Goal: Transaction & Acquisition: Purchase product/service

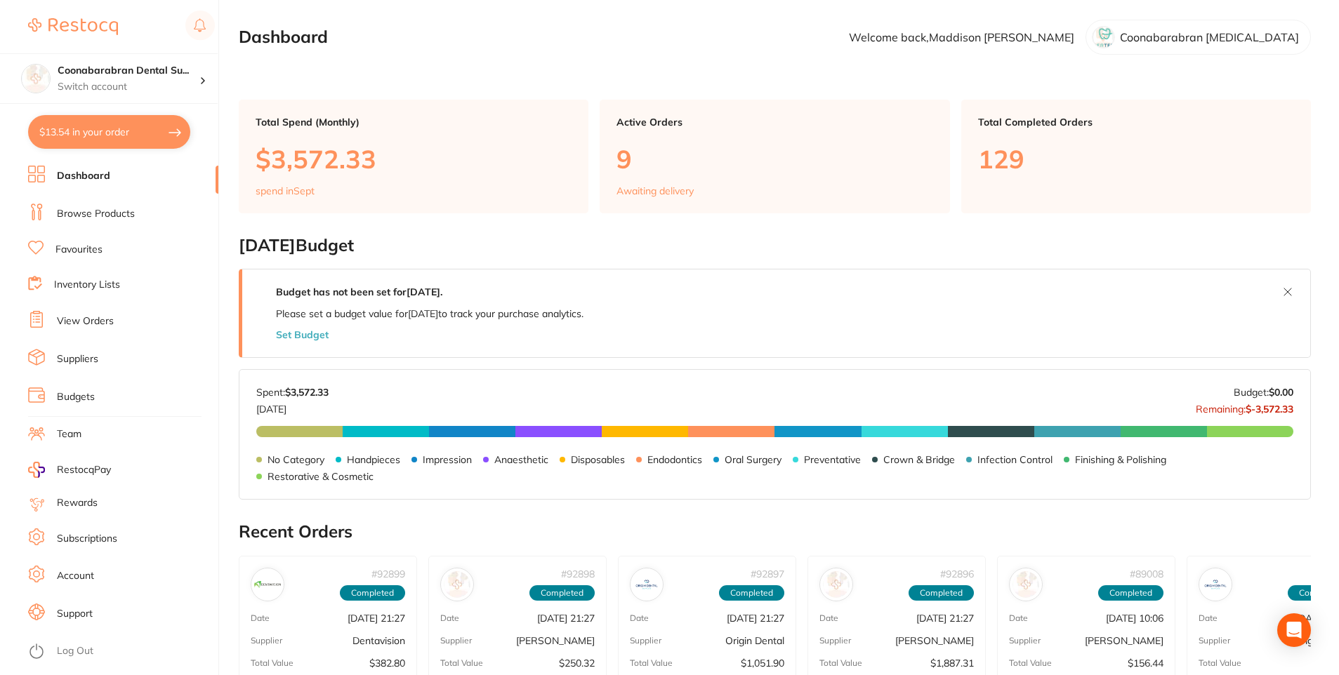
click at [81, 136] on button "$13.54 in your order" at bounding box center [109, 132] width 162 height 34
checkbox input "true"
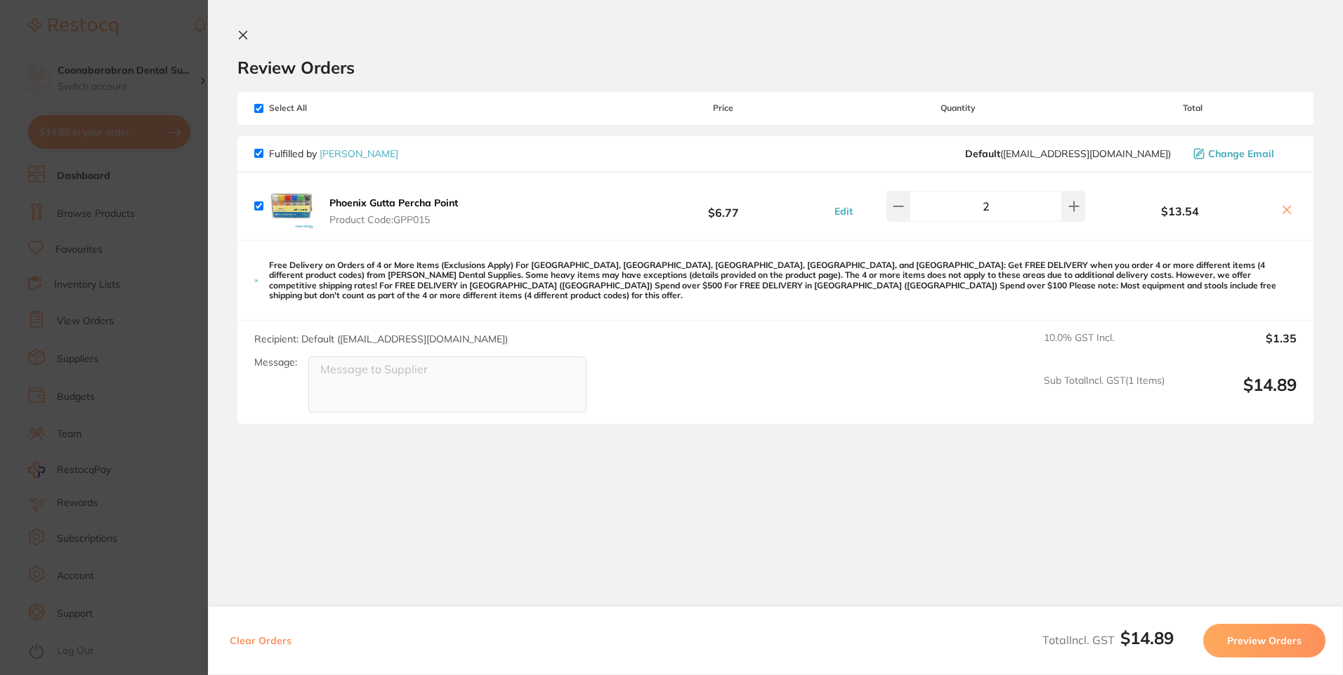
click at [245, 36] on icon at bounding box center [242, 34] width 11 height 11
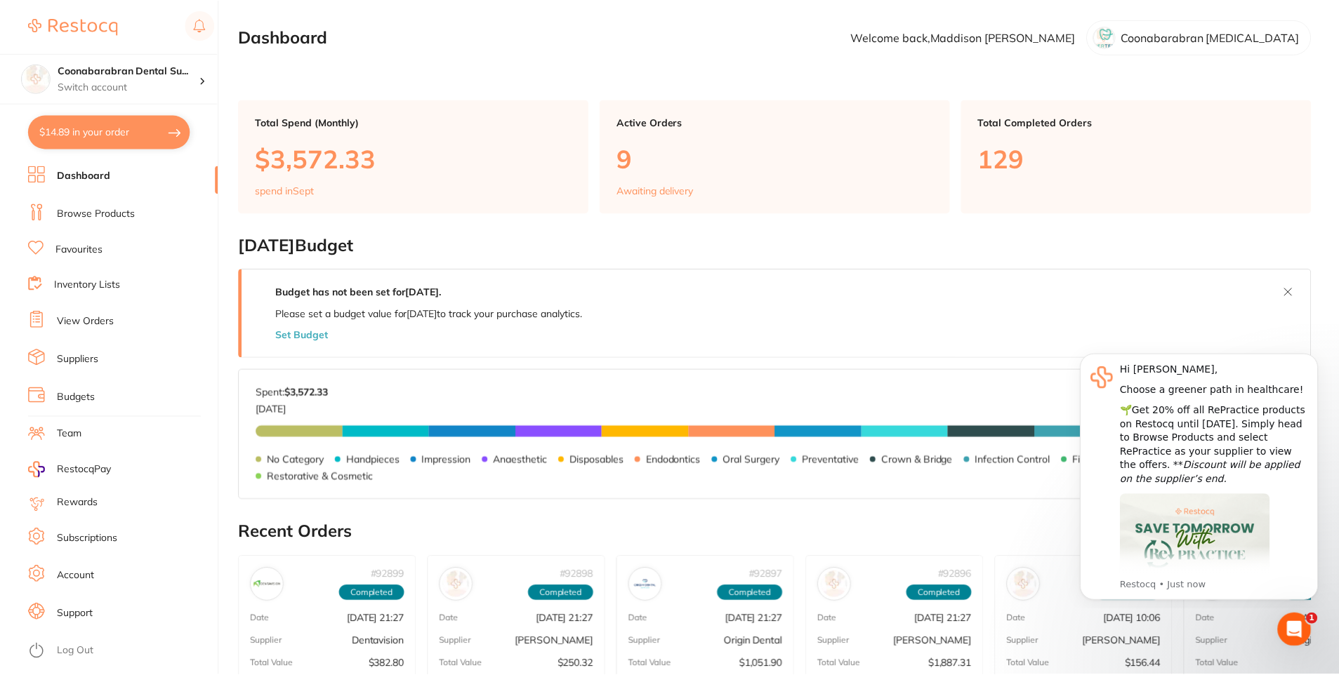
scroll to position [3, 0]
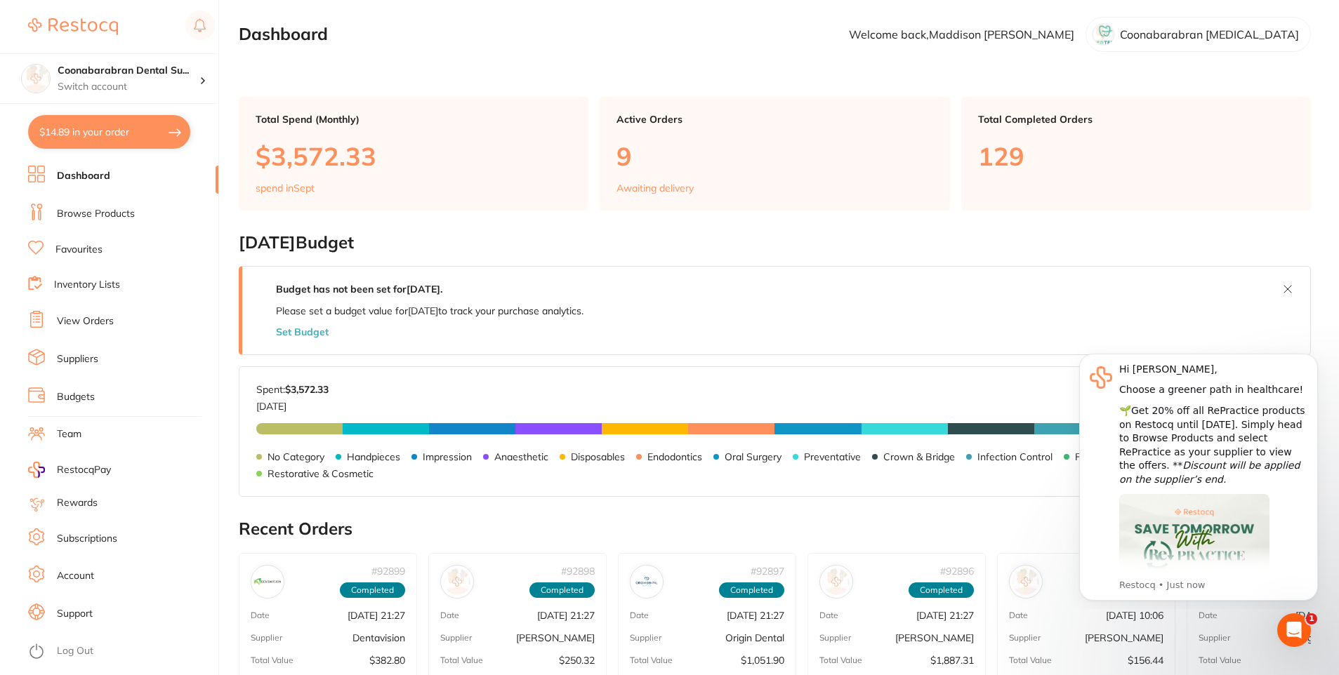
click at [70, 243] on link "Favourites" at bounding box center [78, 250] width 47 height 14
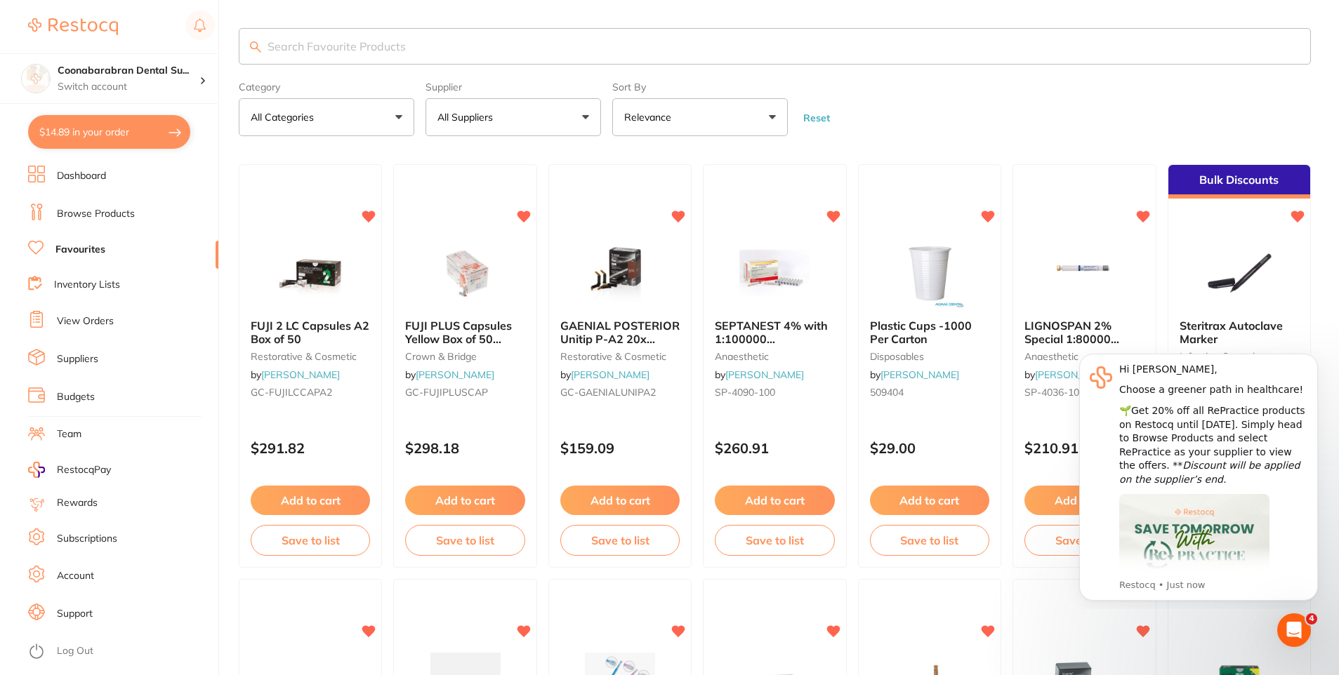
click at [328, 45] on input "search" at bounding box center [775, 46] width 1072 height 37
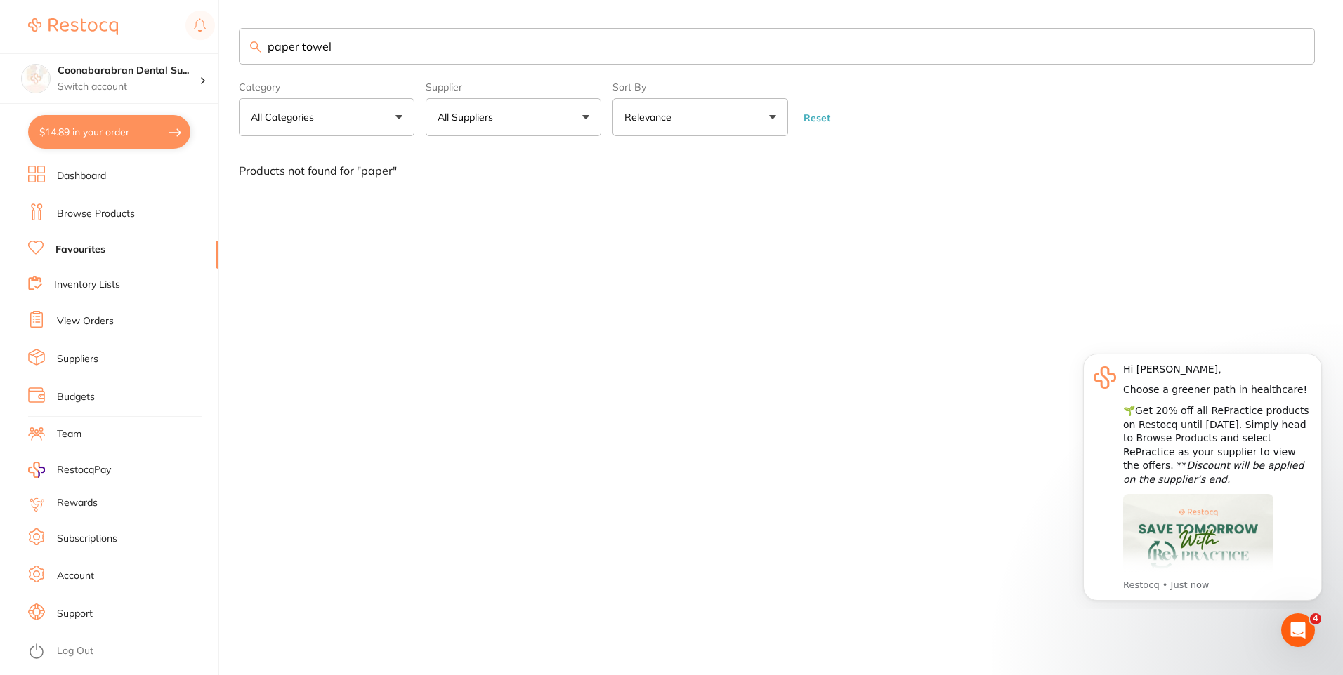
type input "paper towel"
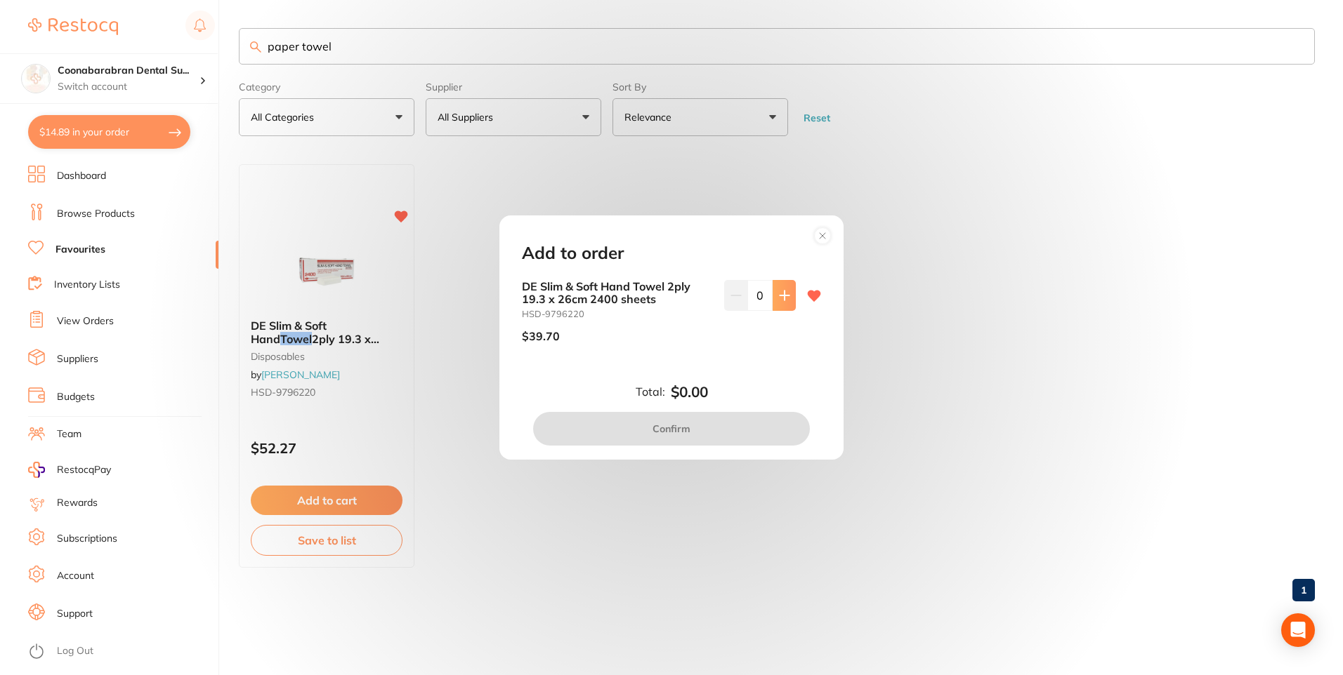
click at [772, 298] on button at bounding box center [783, 295] width 23 height 31
type input "2"
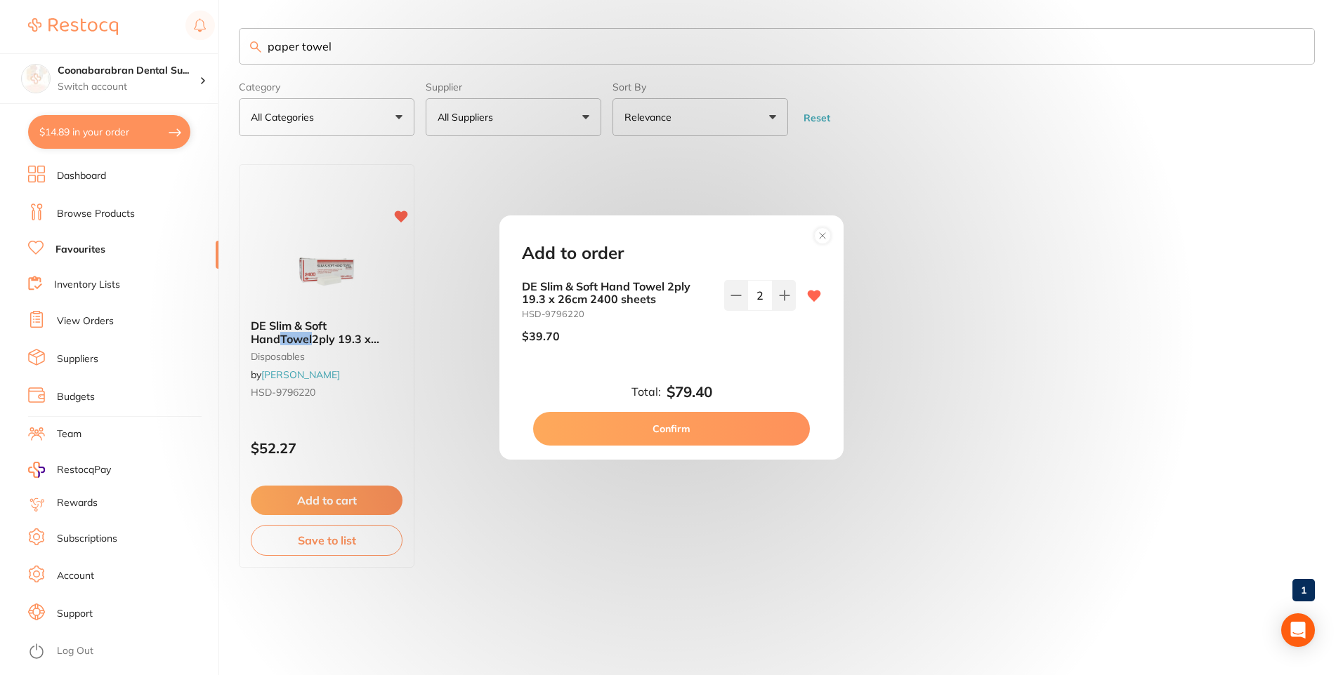
click at [690, 432] on button "Confirm" at bounding box center [671, 429] width 277 height 34
checkbox input "false"
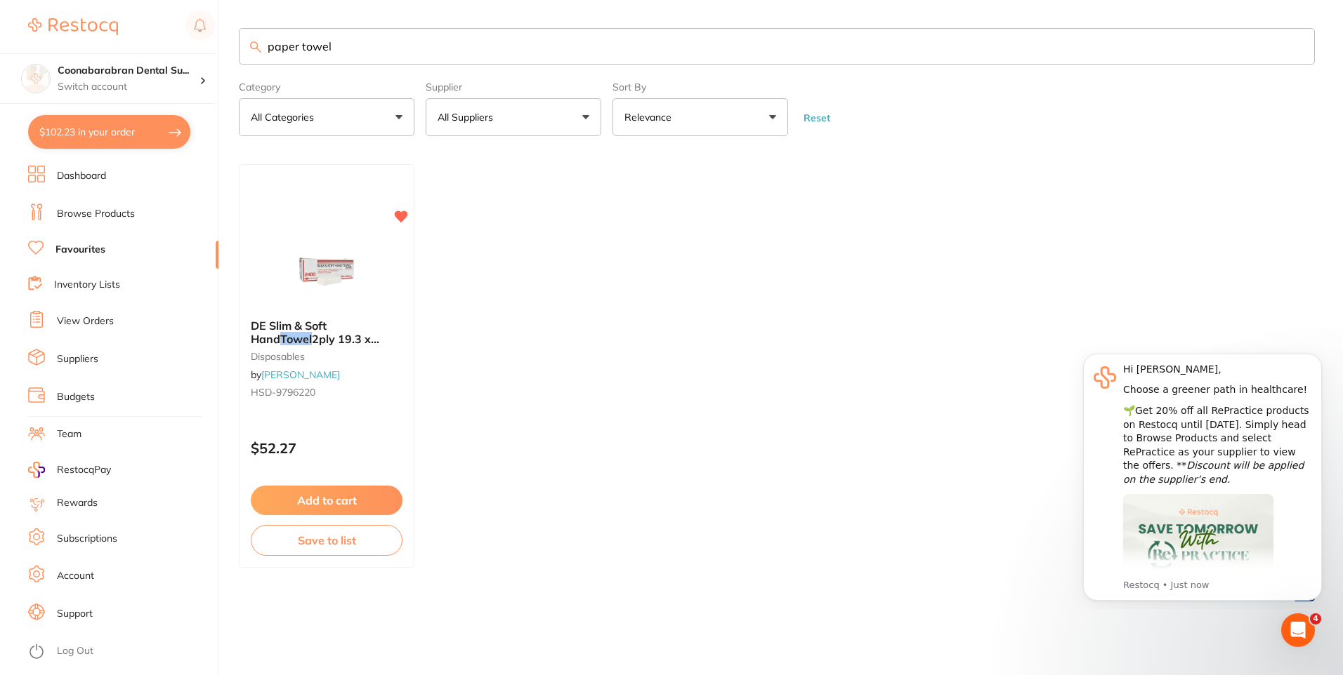
drag, startPoint x: 422, startPoint y: 46, endPoint x: 257, endPoint y: 46, distance: 165.0
click at [257, 46] on div "paper towel" at bounding box center [777, 46] width 1076 height 37
type input "isodam"
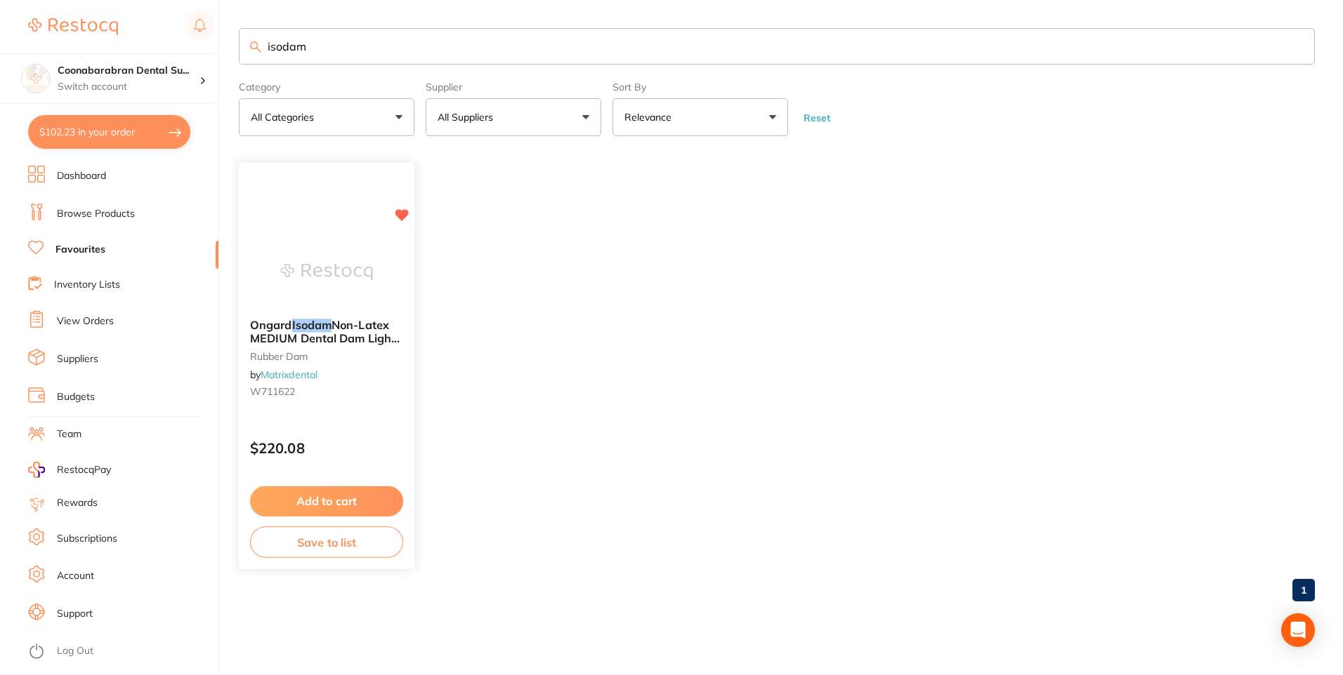
click at [319, 500] on button "Add to cart" at bounding box center [326, 502] width 153 height 30
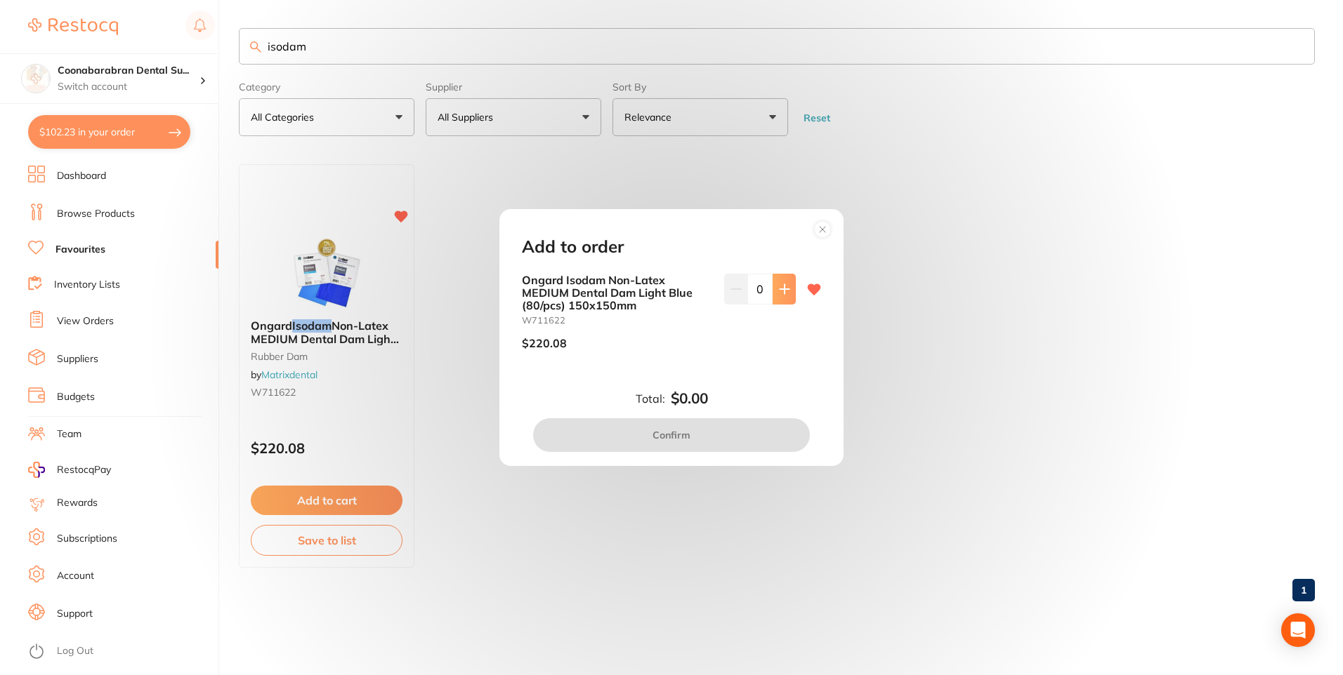
click at [779, 289] on icon at bounding box center [783, 288] width 9 height 9
type input "1"
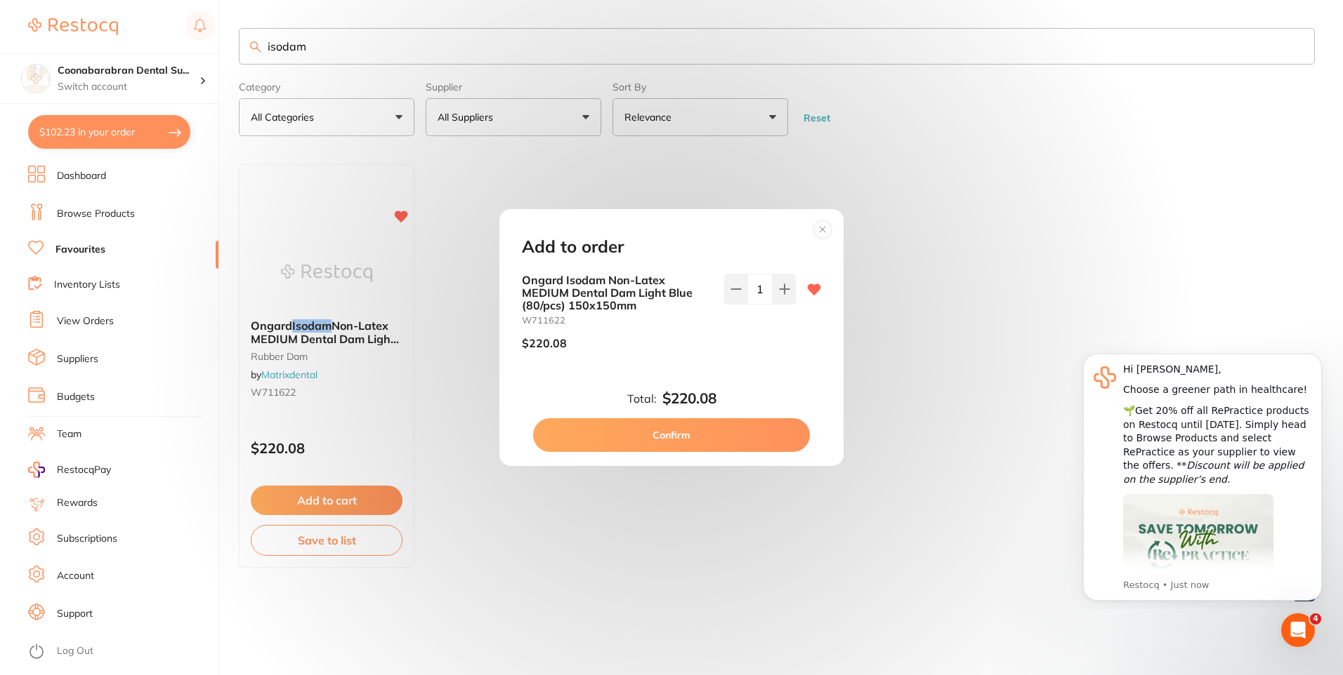
click at [683, 439] on button "Confirm" at bounding box center [671, 435] width 277 height 34
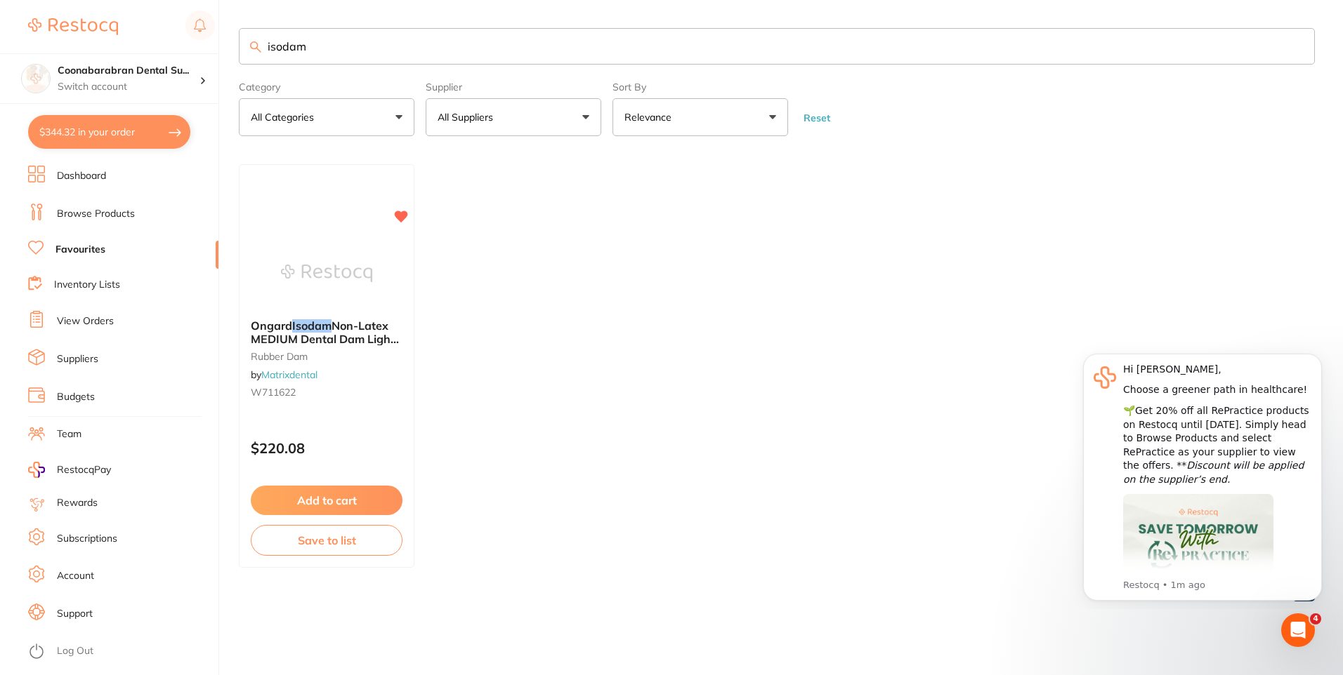
drag, startPoint x: 352, startPoint y: 44, endPoint x: 252, endPoint y: 45, distance: 100.4
click at [252, 45] on div "isodam" at bounding box center [777, 46] width 1076 height 37
type input "ivoclean"
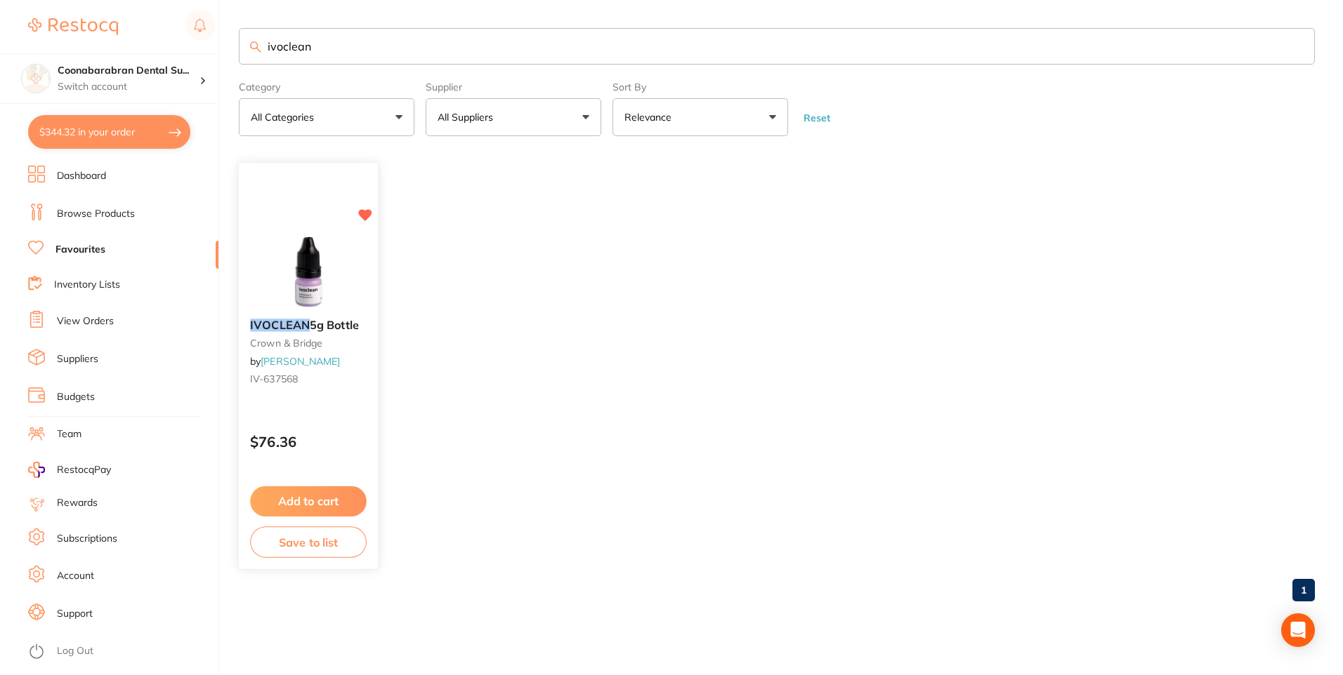
click at [324, 493] on button "Add to cart" at bounding box center [308, 502] width 117 height 30
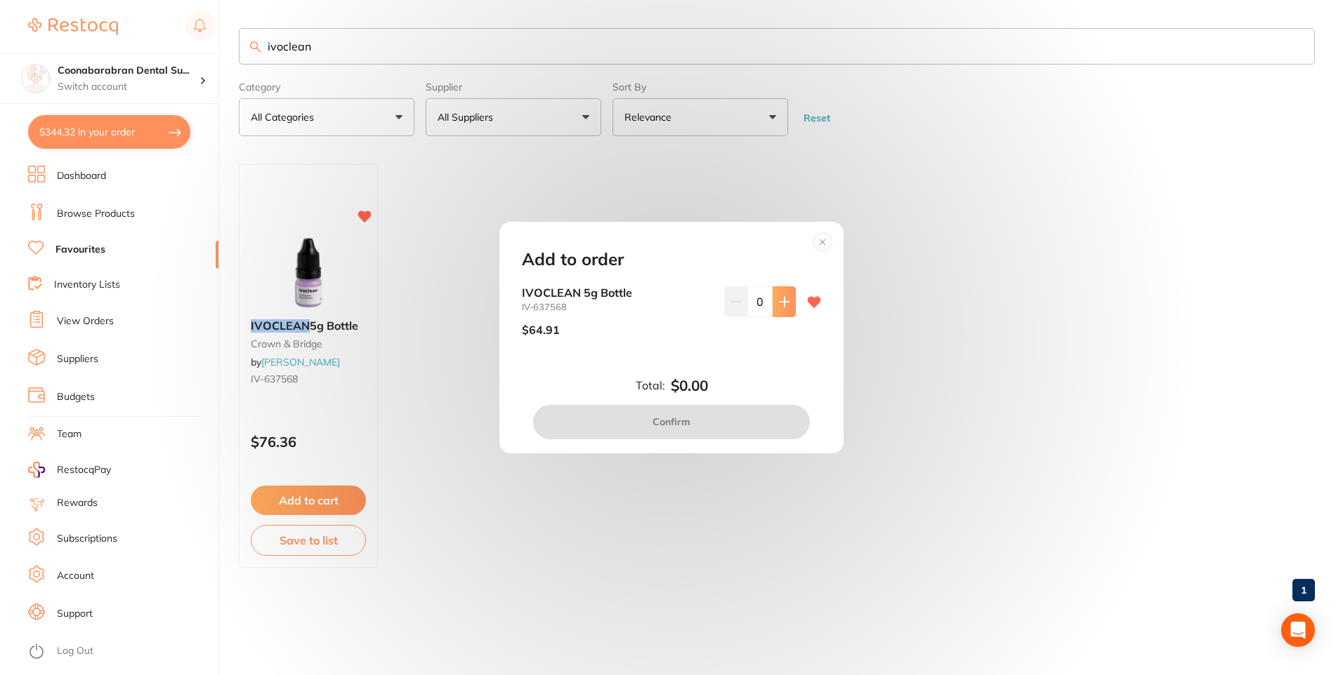
click at [782, 299] on icon at bounding box center [784, 301] width 11 height 11
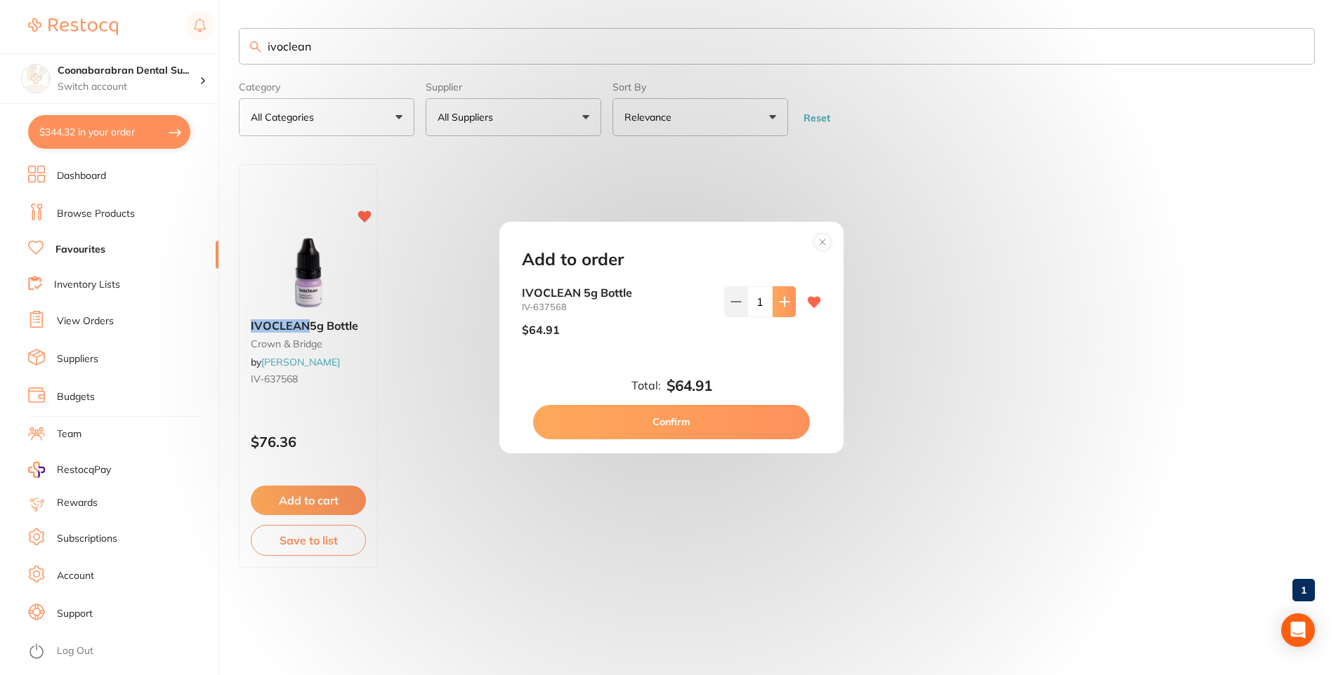
click at [782, 299] on icon at bounding box center [784, 301] width 11 height 11
type input "2"
click at [674, 415] on button "Confirm" at bounding box center [671, 422] width 277 height 34
